Goal: Task Accomplishment & Management: Manage account settings

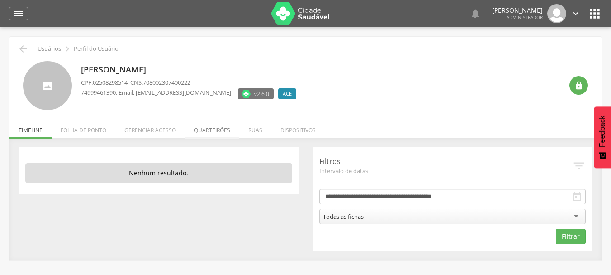
click at [219, 133] on li "Quarteirões" at bounding box center [212, 127] width 54 height 21
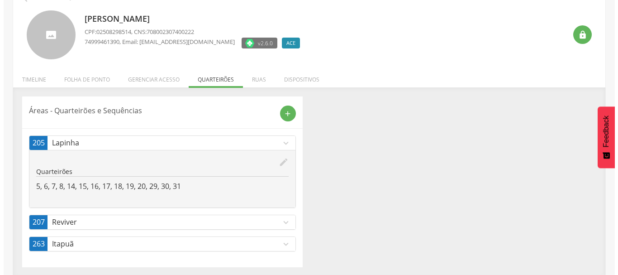
scroll to position [52, 0]
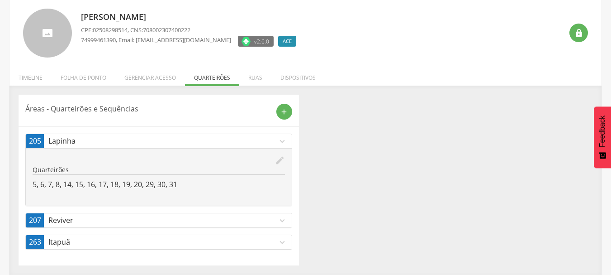
click at [271, 218] on p "Reviver" at bounding box center [162, 220] width 229 height 10
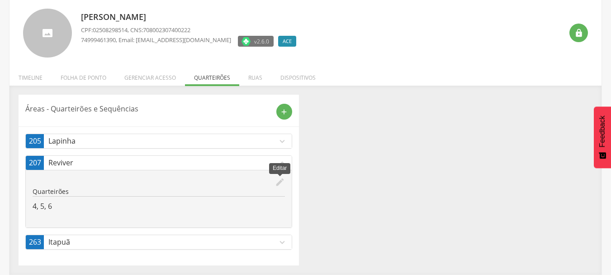
click at [281, 177] on icon "edit" at bounding box center [280, 182] width 10 height 10
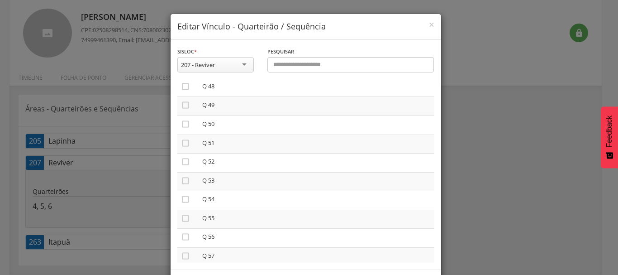
scroll to position [905, 0]
click at [181, 218] on icon "" at bounding box center [185, 217] width 9 height 9
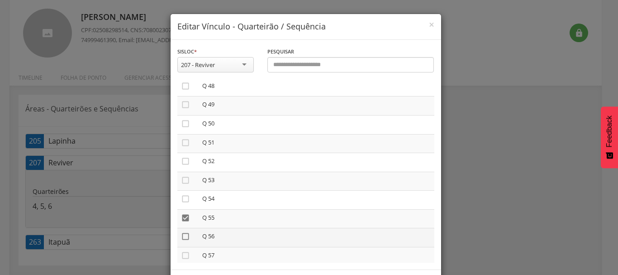
click at [181, 237] on icon "" at bounding box center [185, 236] width 9 height 9
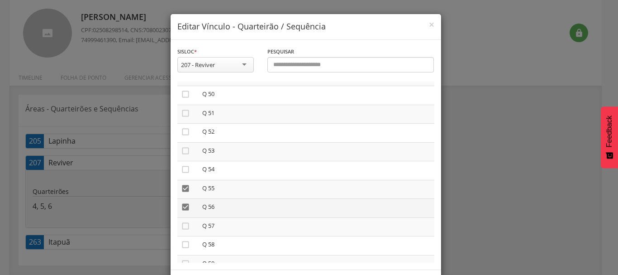
scroll to position [950, 0]
click at [181, 209] on icon "" at bounding box center [185, 209] width 9 height 9
click at [183, 225] on icon "" at bounding box center [185, 228] width 9 height 9
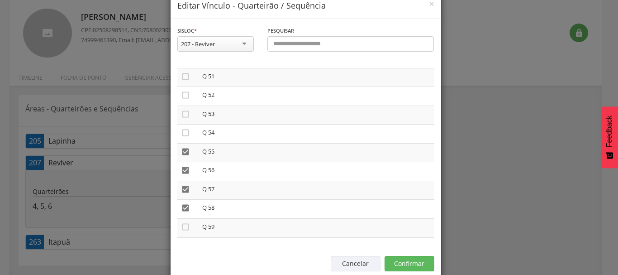
scroll to position [38, 0]
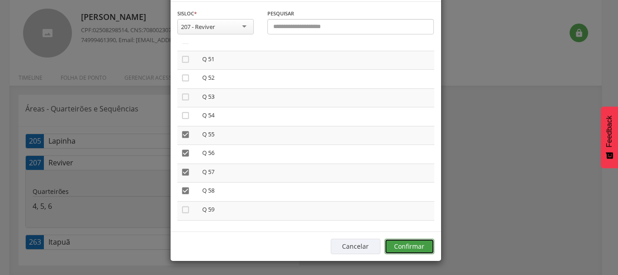
click at [425, 245] on button "Confirmar" at bounding box center [410, 245] width 50 height 15
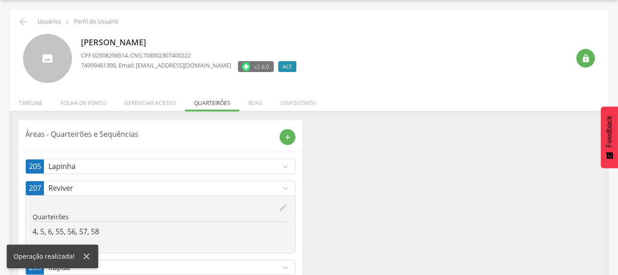
scroll to position [52, 0]
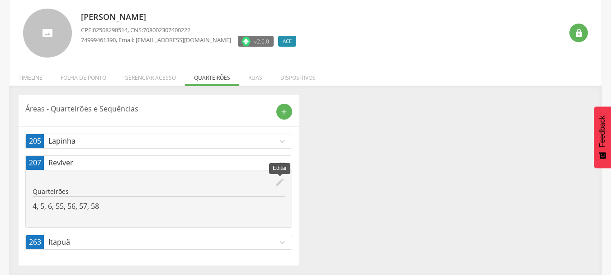
click at [282, 185] on icon "edit" at bounding box center [280, 182] width 10 height 10
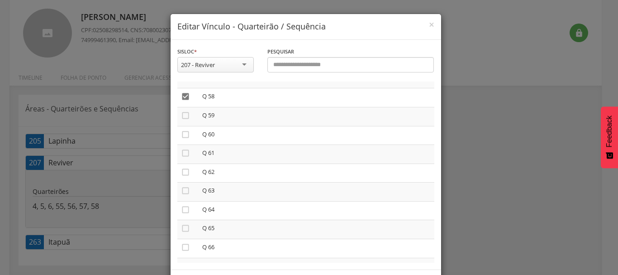
scroll to position [1086, 0]
click at [181, 113] on icon "" at bounding box center [185, 111] width 9 height 9
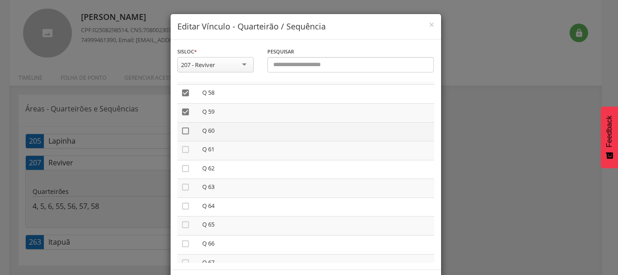
click at [182, 131] on icon "" at bounding box center [185, 130] width 9 height 9
click at [183, 149] on icon "" at bounding box center [185, 149] width 9 height 9
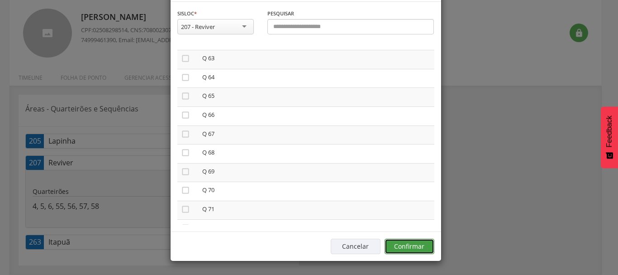
click at [397, 252] on button "Confirmar" at bounding box center [410, 245] width 50 height 15
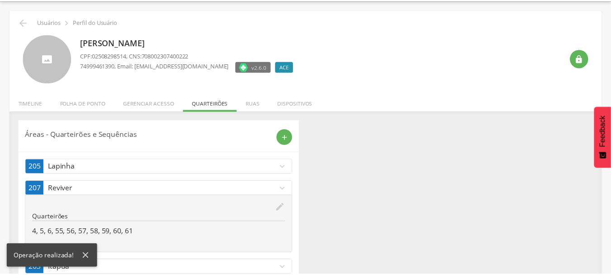
scroll to position [52, 0]
